Goal: Find specific page/section: Find specific page/section

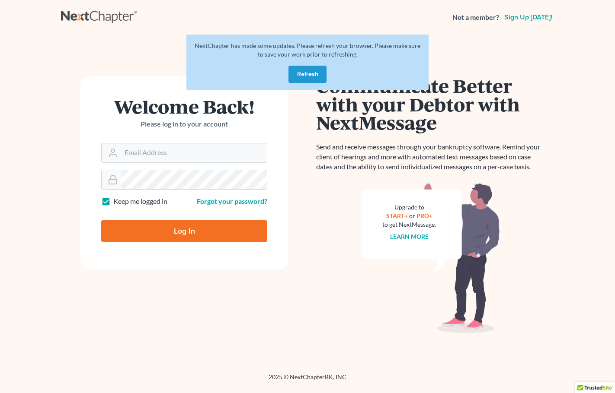
click at [302, 73] on button "Refresh" at bounding box center [307, 74] width 38 height 17
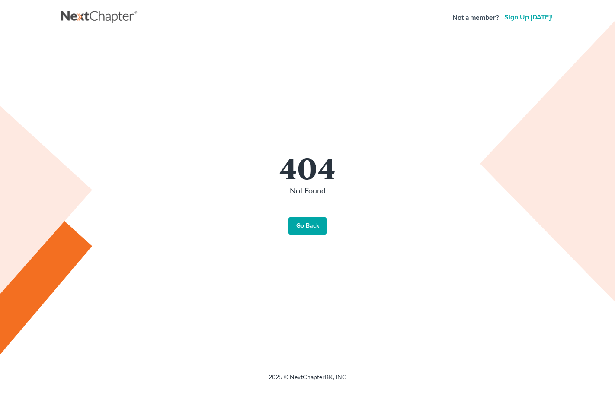
click at [316, 230] on link "Go Back" at bounding box center [307, 225] width 38 height 17
click at [308, 227] on link "Go Back" at bounding box center [307, 225] width 38 height 17
